Goal: Task Accomplishment & Management: Complete application form

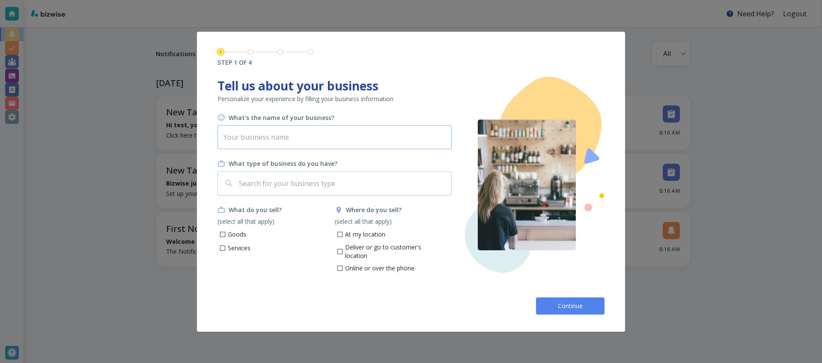
click at [258, 131] on input "text" at bounding box center [334, 137] width 234 height 24
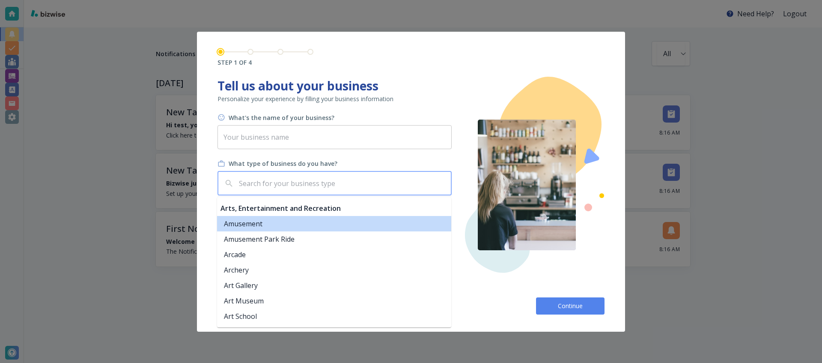
click at [260, 178] on input "text" at bounding box center [342, 183] width 211 height 16
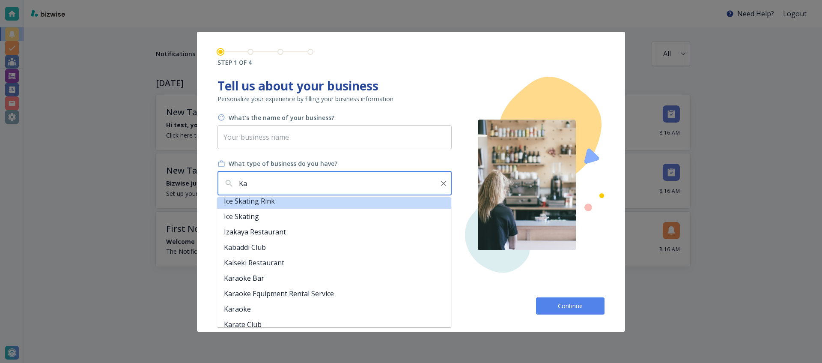
scroll to position [163, 0]
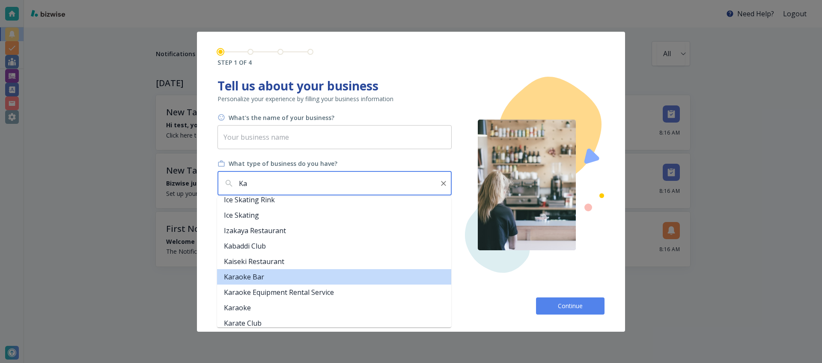
click at [271, 277] on li "Karaoke Bar" at bounding box center [334, 276] width 234 height 15
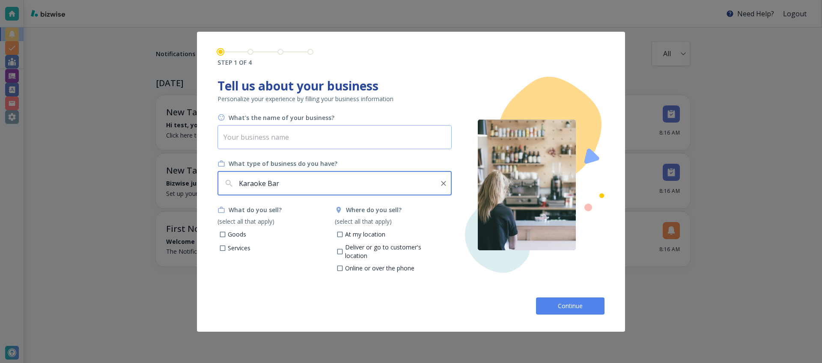
type input "Karaoke Bar"
click at [273, 135] on input "text" at bounding box center [334, 137] width 234 height 24
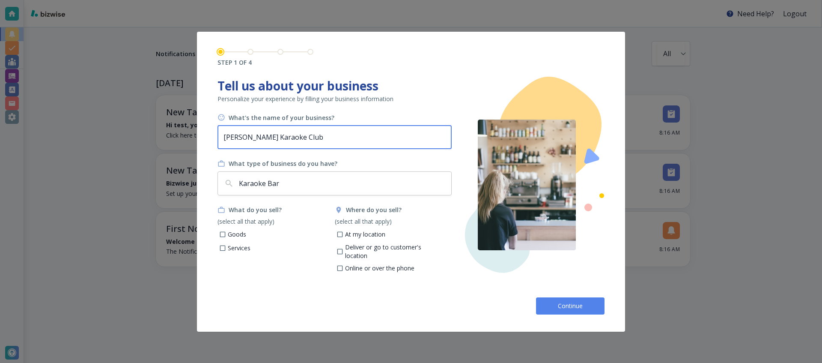
type input "[PERSON_NAME] Karaoke Club"
click at [259, 256] on div "What do you sell? (select all that apply) Goods Services" at bounding box center [275, 240] width 117 height 71
click at [239, 247] on p "Services" at bounding box center [239, 248] width 23 height 9
click at [226, 247] on input "Services" at bounding box center [222, 248] width 7 height 7
checkbox input "true"
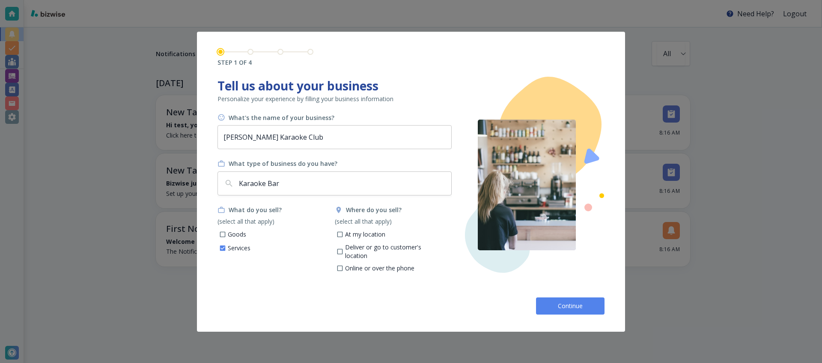
click at [368, 237] on p "At my location" at bounding box center [365, 234] width 40 height 9
click at [343, 237] on input "At my location" at bounding box center [339, 235] width 7 height 7
checkbox input "true"
click at [574, 301] on span "Continue" at bounding box center [569, 305] width 27 height 9
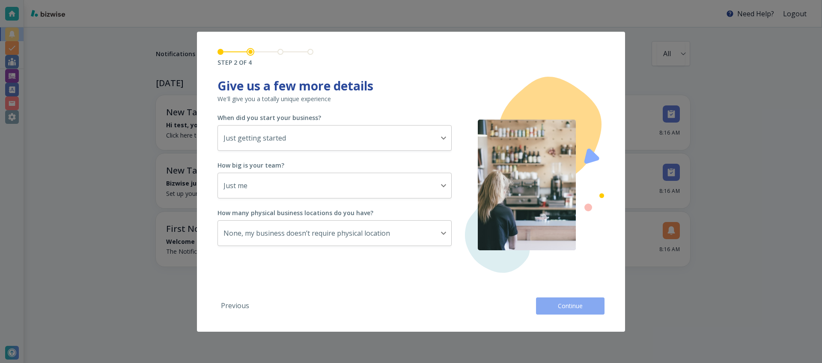
click at [574, 301] on span "Continue" at bounding box center [569, 305] width 27 height 9
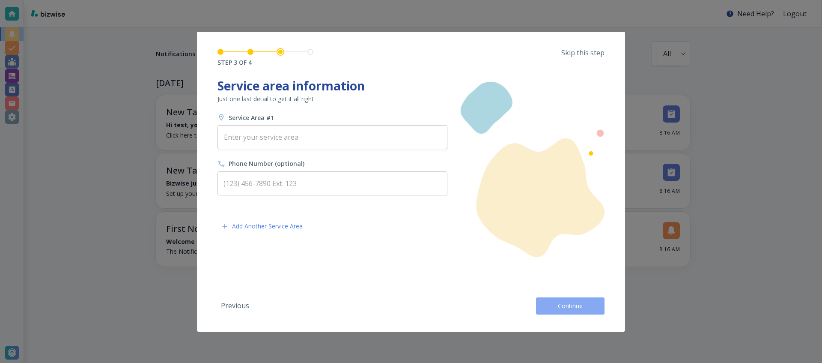
click at [574, 301] on span "Continue" at bounding box center [569, 305] width 27 height 9
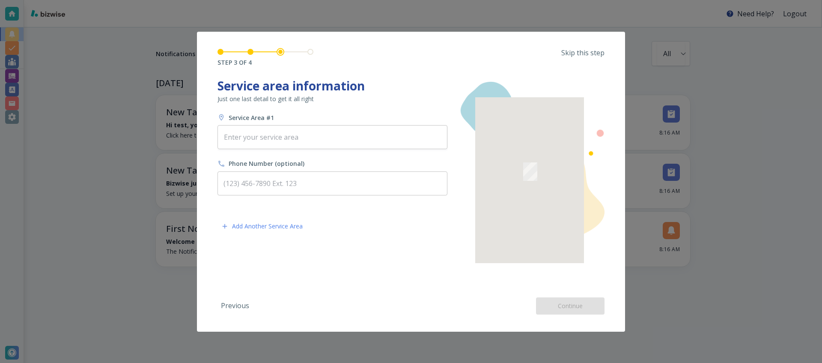
click at [574, 301] on div "Previous Continue" at bounding box center [410, 302] width 387 height 24
